Goal: Transaction & Acquisition: Purchase product/service

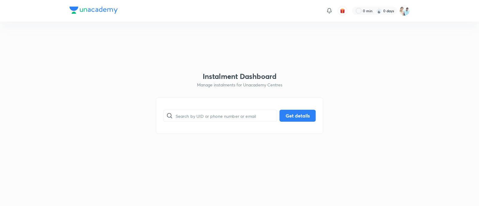
click at [178, 117] on input "text" at bounding box center [226, 115] width 101 height 15
paste input "9063947555"
type input "9063947555"
click at [306, 113] on button "Get details" at bounding box center [298, 115] width 36 height 12
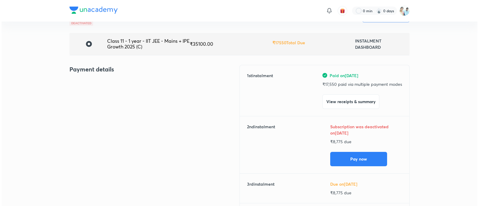
scroll to position [37, 0]
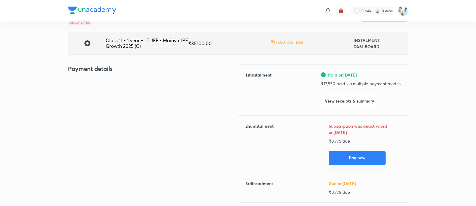
click at [352, 156] on button "Pay now" at bounding box center [357, 158] width 57 height 14
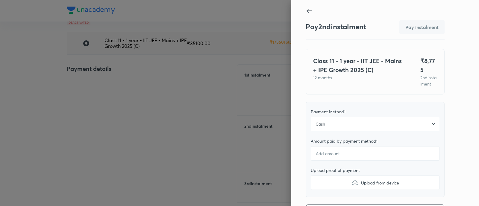
click at [338, 124] on div "Cash" at bounding box center [375, 124] width 129 height 14
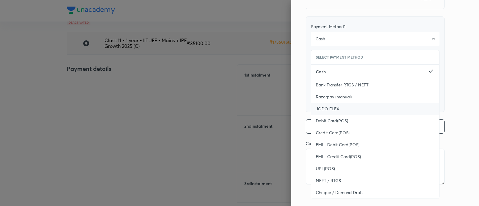
scroll to position [86, 0]
click at [334, 163] on div "UPI (POS)" at bounding box center [375, 169] width 128 height 12
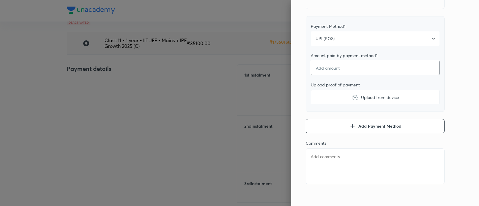
click at [335, 65] on input "number" at bounding box center [375, 68] width 129 height 14
type textarea "x"
type input "1"
type textarea "x"
type input "2"
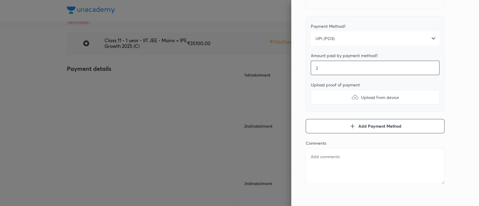
type textarea "x"
type input "3"
type textarea "x"
type input "4"
type textarea "x"
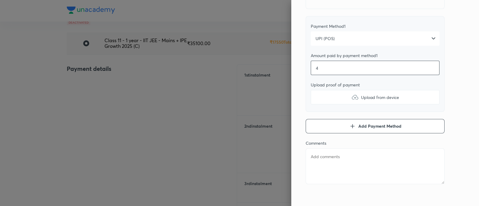
type input "5"
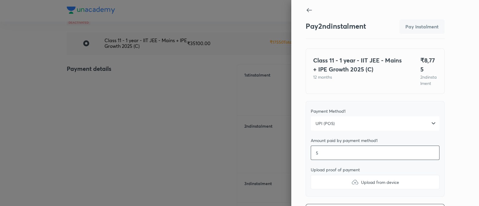
scroll to position [1, 0]
type textarea "x"
type input "58"
type textarea "x"
type input "587"
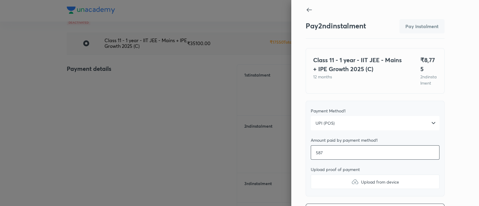
type textarea "x"
type input "5877"
type textarea "x"
type input "587"
type textarea "x"
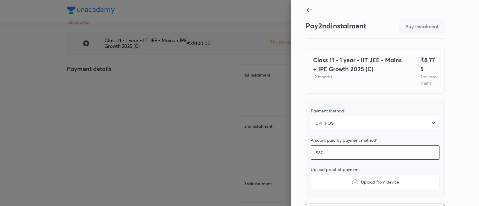
type input "58"
type textarea "x"
type input "5"
type textarea "x"
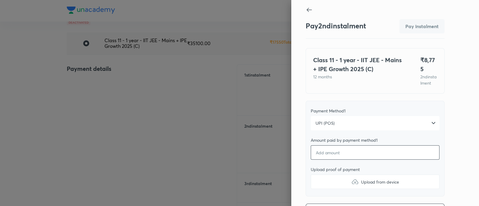
type textarea "x"
type input "8"
type textarea "x"
type input "87"
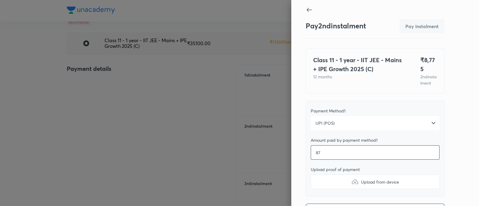
type textarea "x"
type input "877"
type textarea "x"
type input "8775"
type textarea "x"
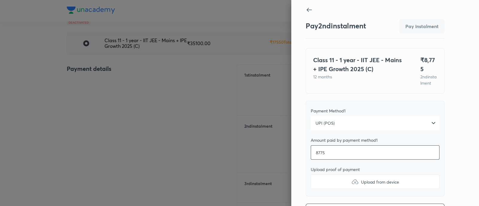
type input "8775"
click at [341, 178] on label "Upload from device" at bounding box center [375, 182] width 129 height 14
click at [0, 0] on input "Upload from device" at bounding box center [0, 0] width 0 height 0
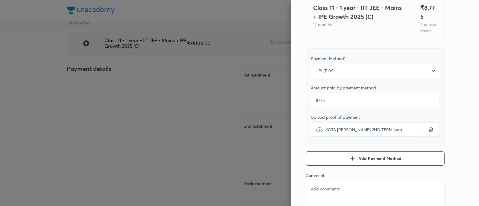
scroll to position [63, 0]
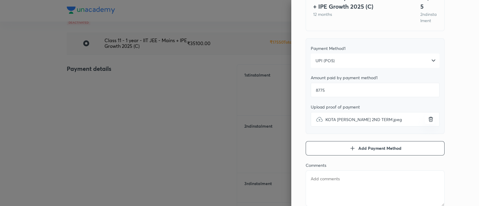
click at [398, 119] on label "KOTA GIRI VENKAT 2ND TERM.jpeg" at bounding box center [375, 119] width 129 height 14
click at [0, 0] on input "KOTA GIRI VENKAT 2ND TERM.jpeg" at bounding box center [0, 0] width 0 height 0
click at [388, 116] on label "KOTA GIRI VENKAT 3RD TERM.jpeg" at bounding box center [375, 119] width 129 height 14
click at [0, 0] on input "KOTA GIRI VENKAT 3RD TERM.jpeg" at bounding box center [0, 0] width 0 height 0
click at [430, 117] on label "KOTA GIRI VENKAT 3RD TERM.jpeg" at bounding box center [375, 119] width 129 height 14
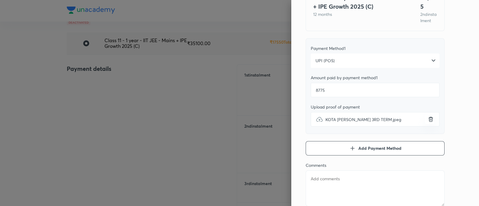
click at [0, 0] on input "KOTA GIRI VENKAT 3RD TERM.jpeg" at bounding box center [0, 0] width 0 height 0
click at [428, 116] on icon "button" at bounding box center [431, 119] width 6 height 6
click at [0, 0] on input "KOTA GIRI VENKAT 3RD TERM.jpeg" at bounding box center [0, 0] width 0 height 0
click at [355, 117] on div "Upload from device" at bounding box center [376, 119] width 48 height 7
click at [0, 0] on input "Upload from device" at bounding box center [0, 0] width 0 height 0
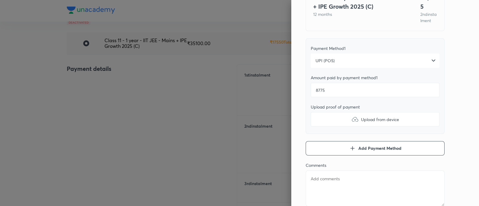
type textarea "x"
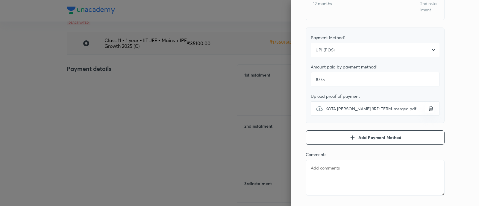
scroll to position [86, 0]
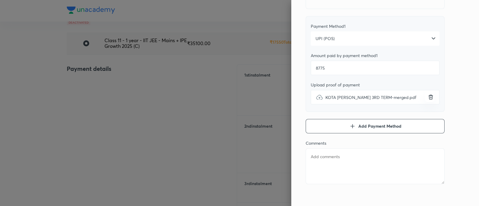
click at [334, 158] on textarea at bounding box center [375, 167] width 139 height 36
type textarea "K"
type textarea "x"
type textarea "Ko"
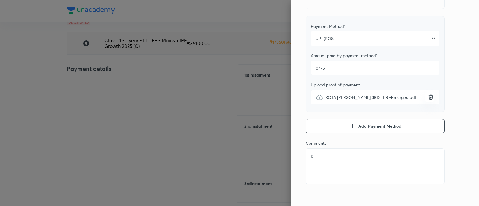
type textarea "x"
type textarea "Kot"
type textarea "x"
type textarea "Kota"
type textarea "x"
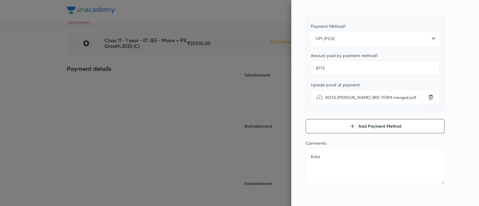
type textarea "Kota"
type textarea "x"
type textarea "Kota g"
type textarea "x"
type textarea "Kota gi"
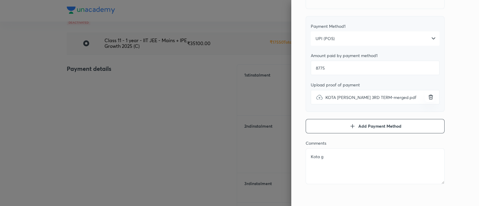
type textarea "x"
type textarea "Kota gir"
type textarea "x"
type textarea "Kota giri"
type textarea "x"
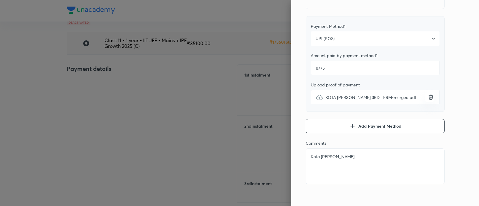
type textarea "Kota girir"
type textarea "x"
type textarea "Kota girir]"
type textarea "x"
type textarea "Kota girir"
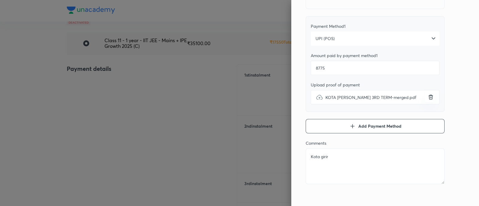
type textarea "x"
type textarea "Kota giri"
type textarea "x"
type textarea "Kota giri"
type textarea "x"
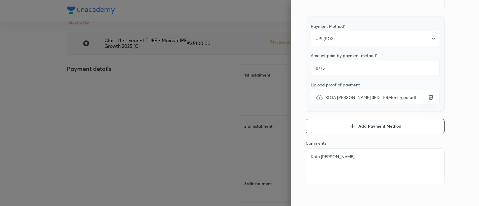
type textarea "Kota giri v"
type textarea "x"
type textarea "Kota giri ve"
type textarea "x"
type textarea "Kota giri ven"
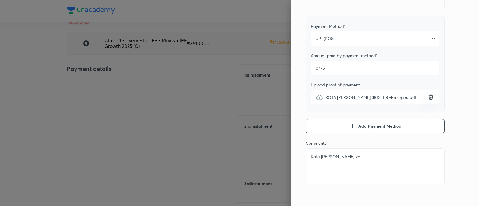
type textarea "x"
type textarea "Kota giri venk"
type textarea "x"
type textarea "Kota giri venka"
type textarea "x"
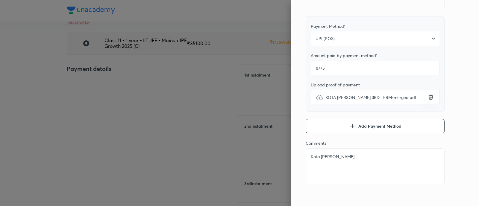
type textarea "Kota giri venkat"
type textarea "x"
click at [344, 178] on textarea "Kota giri venkat" at bounding box center [375, 167] width 139 height 36
type textarea "Kota giri venkat"
click at [343, 184] on div "Pay 2 nd instalment Pay instalment Class 11 - 1 year - IIT JEE - Mains + IPE Gr…" at bounding box center [375, 70] width 139 height 280
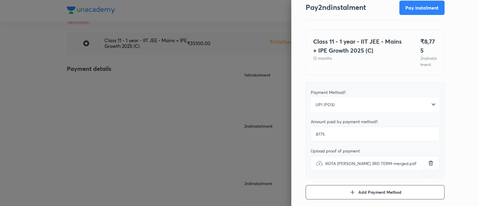
scroll to position [10, 0]
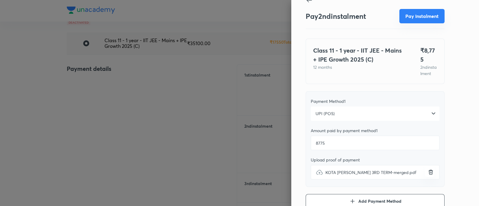
click at [419, 15] on button "Pay instalment" at bounding box center [422, 16] width 45 height 14
click at [428, 170] on span "button" at bounding box center [430, 173] width 7 height 6
click at [0, 0] on input "KOTA GIRI VENKAT 3RD TERM-merged.pdf" at bounding box center [0, 0] width 0 height 0
click at [341, 172] on label "Upload from device" at bounding box center [375, 172] width 129 height 14
click at [0, 0] on input "Upload from device" at bounding box center [0, 0] width 0 height 0
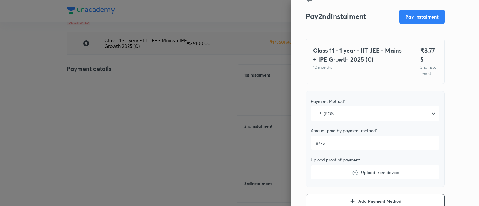
type textarea "x"
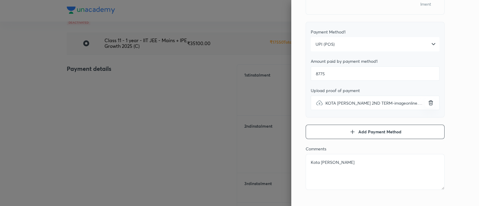
scroll to position [80, 0]
click at [381, 157] on textarea "Kota giri venkat" at bounding box center [375, 172] width 139 height 36
type textarea "Kota giri venkat-"
type textarea "x"
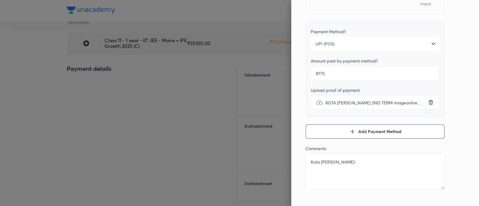
type textarea "Kota giri venkat-M"
type textarea "x"
type textarea "Kota giri venkat-Ma"
type textarea "x"
type textarea "Kota giri venkat-Mai"
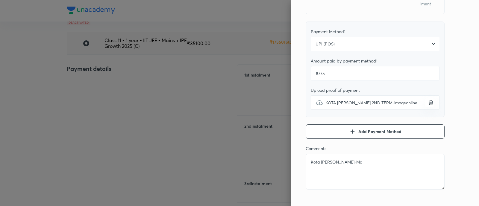
type textarea "x"
type textarea "Kota giri venkat-Main"
type textarea "x"
type textarea "Kota giri venkat-Mains"
type textarea "x"
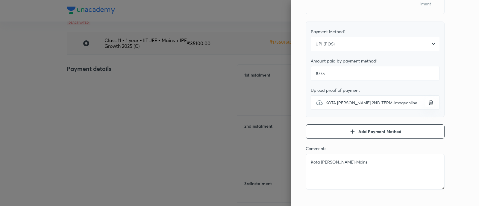
type textarea "Kota giri venkat-Mains"
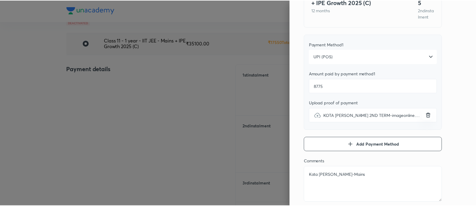
scroll to position [0, 0]
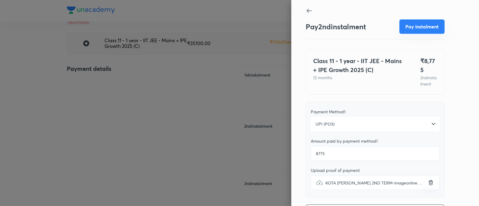
click at [414, 25] on button "Pay instalment" at bounding box center [422, 26] width 45 height 14
type textarea "x"
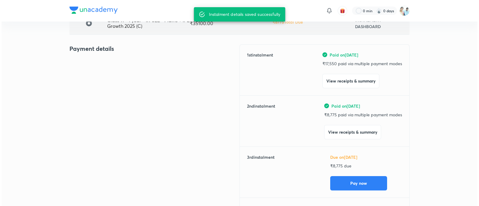
scroll to position [61, 0]
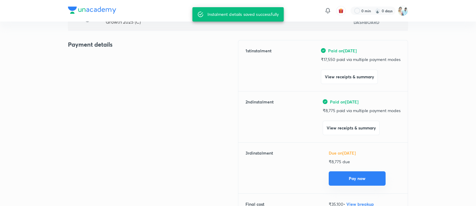
click at [359, 182] on button "Pay now" at bounding box center [357, 179] width 57 height 14
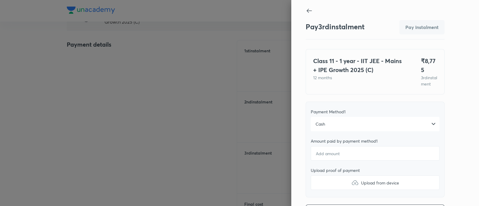
click at [353, 131] on div "Cash" at bounding box center [375, 124] width 129 height 14
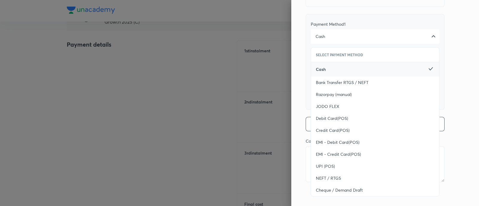
scroll to position [95, 0]
click at [347, 163] on div "UPI (POS)" at bounding box center [375, 165] width 128 height 12
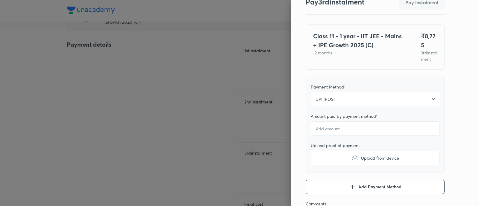
scroll to position [16, 0]
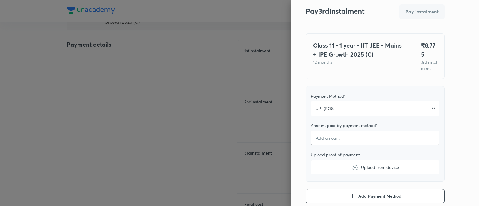
click at [344, 145] on input "number" at bounding box center [375, 138] width 129 height 14
type textarea "x"
type input "8"
type textarea "x"
type input "87"
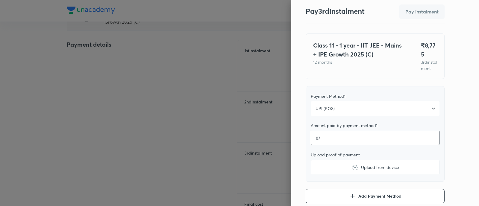
type textarea "x"
type input "877"
type textarea "x"
type input "8775"
type textarea "x"
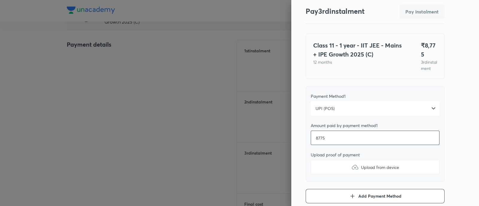
type input "8773"
type textarea "x"
type input "8772"
type textarea "x"
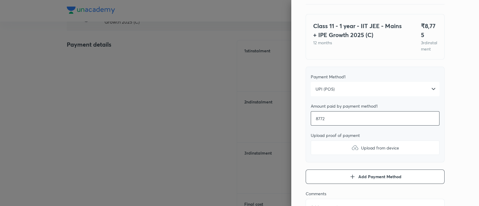
scroll to position [38, 0]
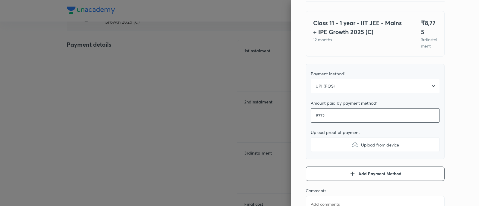
type input "8772"
click at [345, 152] on label "Upload from device" at bounding box center [375, 145] width 129 height 14
click at [0, 0] on input "Upload from device" at bounding box center [0, 0] width 0 height 0
click at [346, 123] on input "8772" at bounding box center [375, 115] width 129 height 14
type textarea "x"
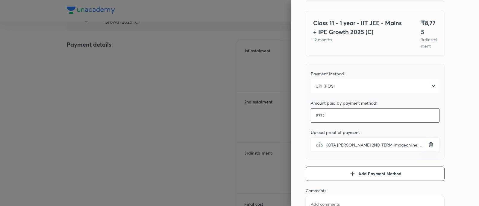
type input "877"
type textarea "x"
type input "8775"
type textarea "x"
type input "8774"
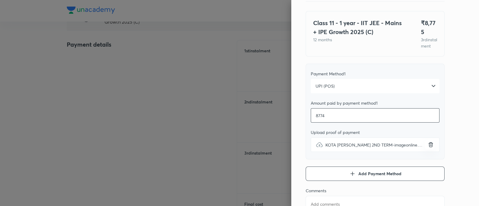
type textarea "x"
type input "8773"
type textarea "x"
type input "8772"
type textarea "x"
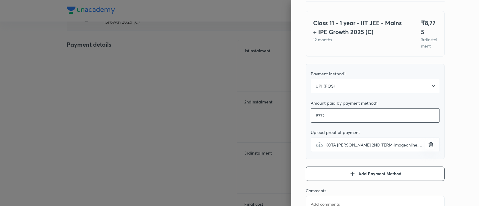
type input "8771"
type textarea "x"
type input "8770"
type textarea "x"
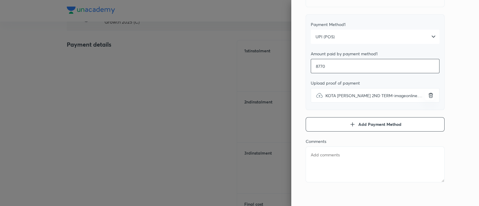
scroll to position [95, 0]
type input "8770"
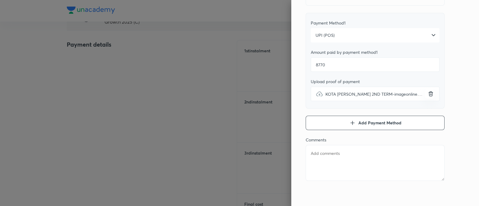
click at [343, 157] on textarea at bounding box center [375, 163] width 139 height 36
type textarea "k"
type textarea "x"
type textarea "ko"
type textarea "x"
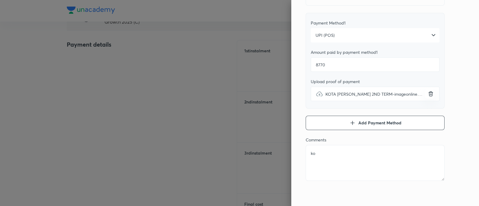
type textarea "kot"
type textarea "x"
type textarea "kota"
type textarea "x"
type textarea "kota"
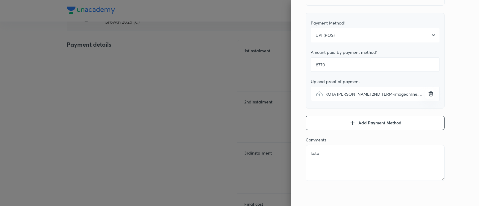
type textarea "x"
type textarea "kota g"
type textarea "x"
type textarea "kota gi"
type textarea "x"
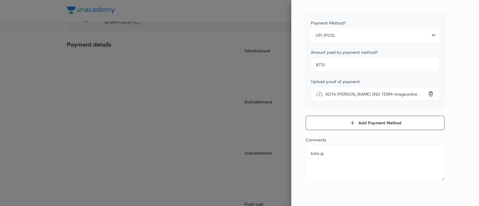
type textarea "kota gir"
type textarea "x"
type textarea "kota giri"
type textarea "x"
type textarea "kota giri"
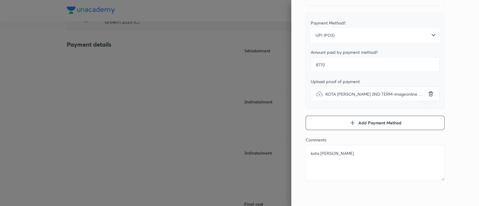
type textarea "x"
type textarea "kota giri v"
type textarea "x"
type textarea "kota giri ve"
type textarea "x"
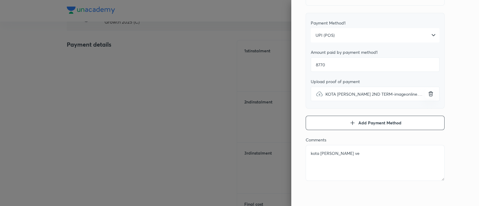
type textarea "kota giri ven"
type textarea "x"
type textarea "kota giri venk"
type textarea "x"
type textarea "kota giri venka"
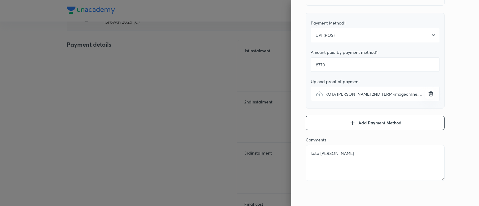
type textarea "x"
type textarea "kota giri venkat"
type textarea "x"
type textarea "kota giri venkat_"
type textarea "x"
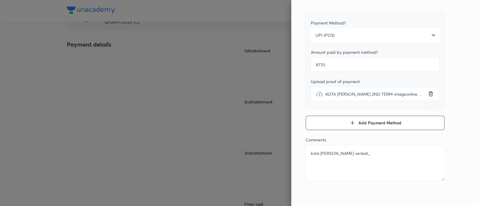
type textarea "kota giri venkat_i"
type textarea "x"
type textarea "kota giri venkat_ii"
type textarea "x"
type textarea "kota giri venkat_iit"
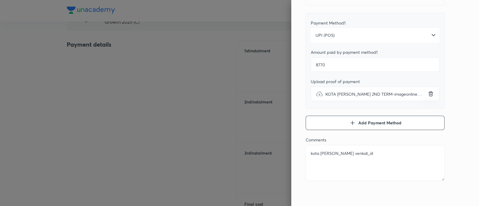
type textarea "x"
type textarea "kota giri venkat_iit_"
type textarea "x"
type textarea "kota giri venkat_iit_j"
type textarea "x"
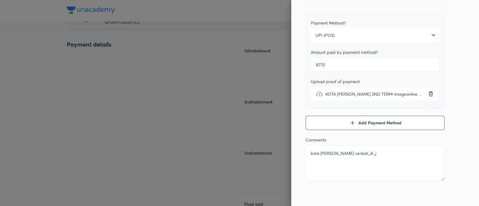
type textarea "kota giri venkat_iit_je"
type textarea "x"
type textarea "kota giri venkat_iit_jee"
type textarea "x"
click at [462, 165] on div "Pay 3 rd instalment Pay instalment Class 11 - 1 year - IIT JEE - Mains + IPE Gr…" at bounding box center [385, 103] width 188 height 206
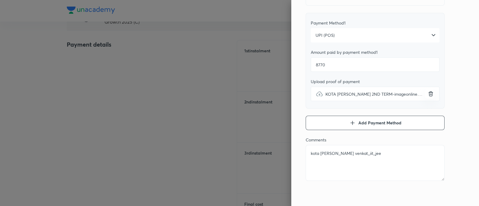
click at [380, 163] on textarea "kota giri venkat_iit_jee" at bounding box center [375, 163] width 139 height 36
type textarea "kota giri venkat_iit_je"
type textarea "x"
type textarea "kota giri venkat_iit_j"
type textarea "x"
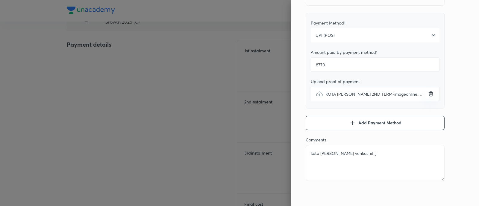
type textarea "kota giri venkat_iit_"
type textarea "x"
type textarea "kota giri venkat_iit"
type textarea "x"
type textarea "kota giri venkat_ii"
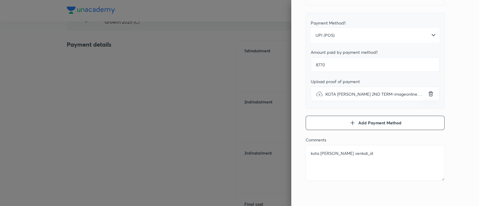
type textarea "x"
type textarea "kota giri venkat_i"
type textarea "x"
type textarea "kota giri venkat_"
type textarea "x"
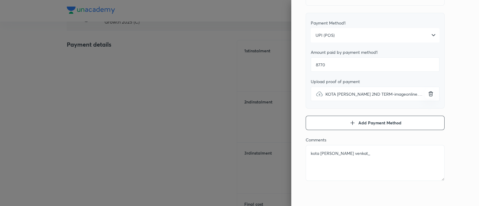
type textarea "kota giri venkat"
type textarea "x"
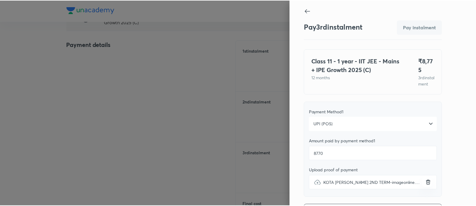
scroll to position [0, 0]
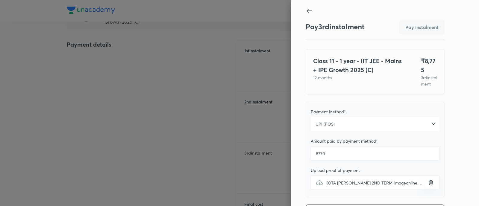
type textarea "kota giri venkat"
click at [358, 154] on input "8770" at bounding box center [375, 153] width 129 height 14
type textarea "x"
type input "877"
type textarea "x"
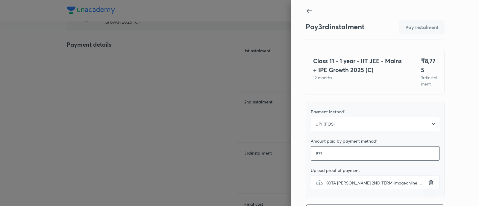
type input "8775"
type textarea "x"
type input "8775"
click at [411, 25] on button "Pay instalment" at bounding box center [422, 26] width 45 height 14
type textarea "x"
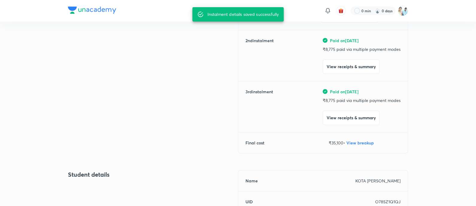
scroll to position [123, 0]
